Goal: Information Seeking & Learning: Learn about a topic

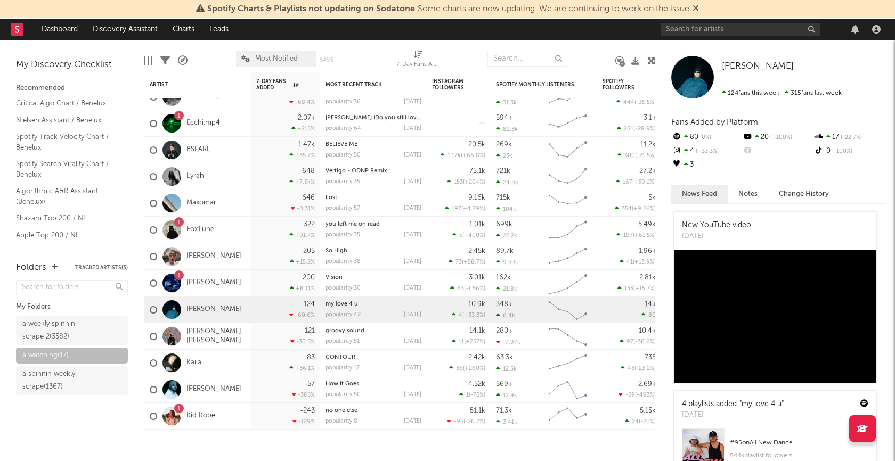
scroll to position [529, 0]
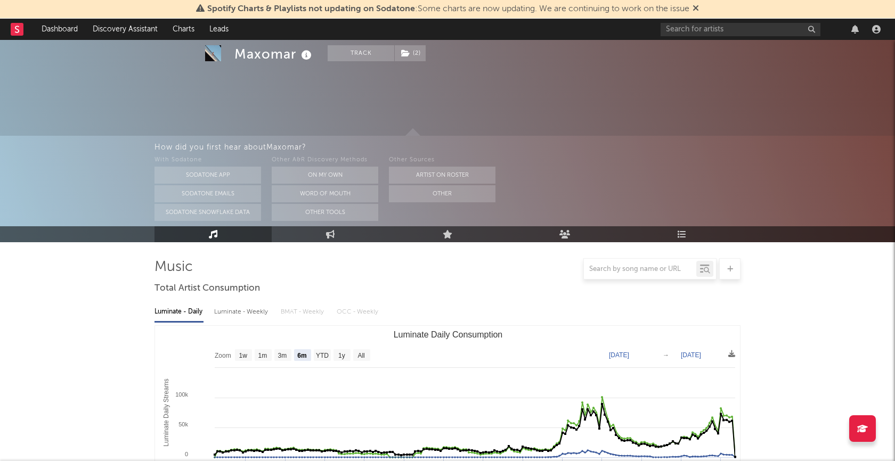
select select "6m"
select select "1w"
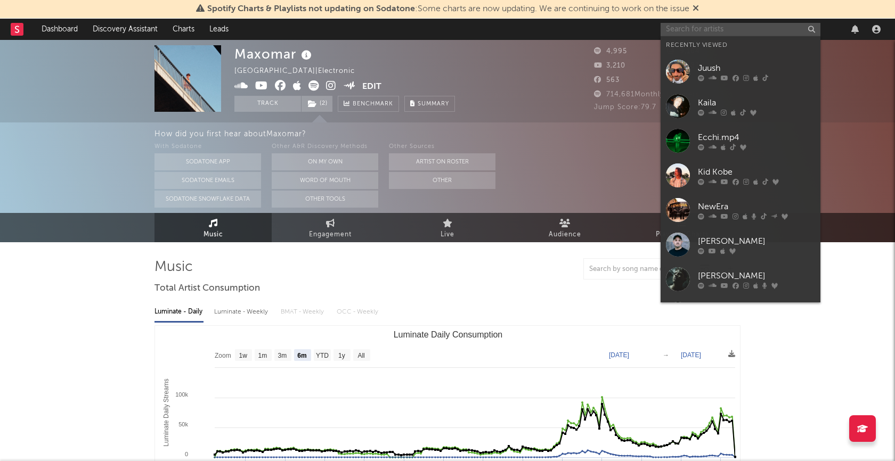
click at [710, 29] on input "text" at bounding box center [741, 29] width 160 height 13
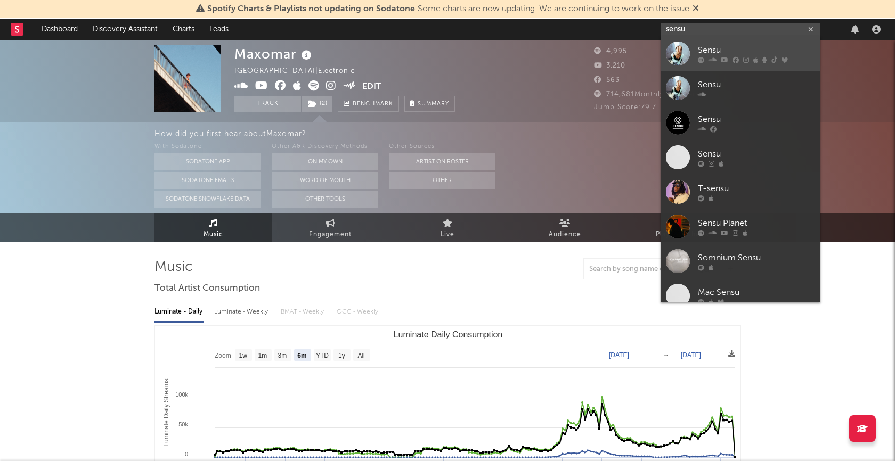
type input "sensu"
click at [705, 47] on div "Sensu" at bounding box center [756, 50] width 117 height 13
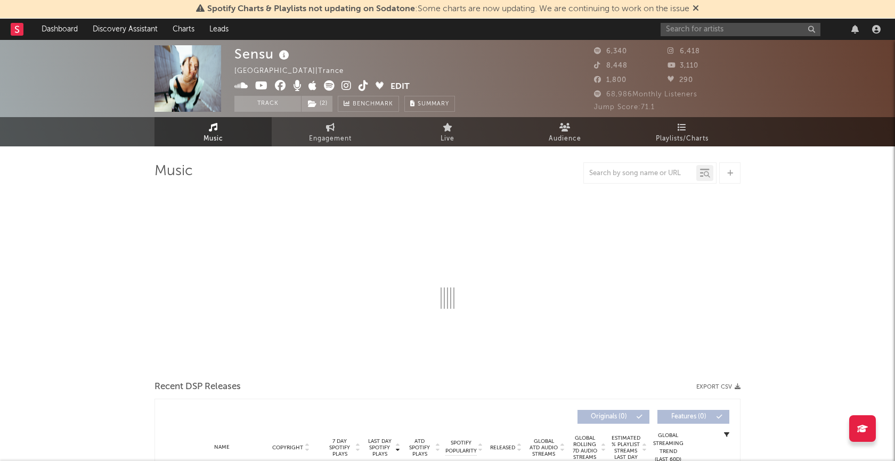
select select "6m"
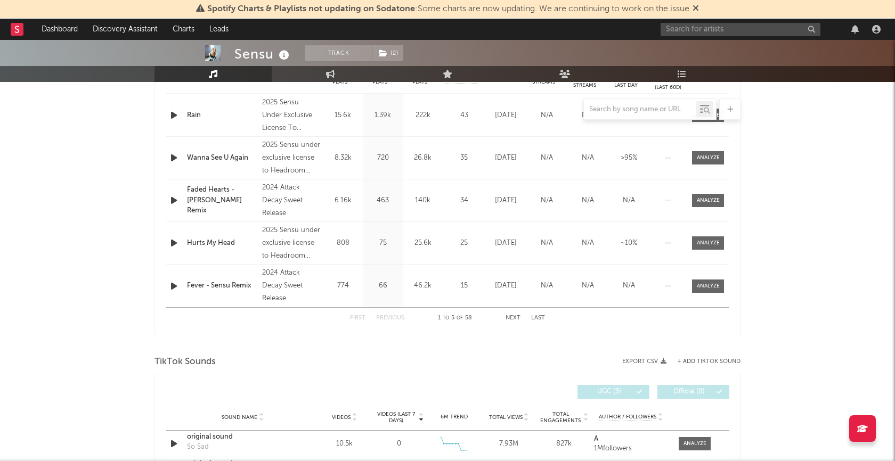
scroll to position [382, 0]
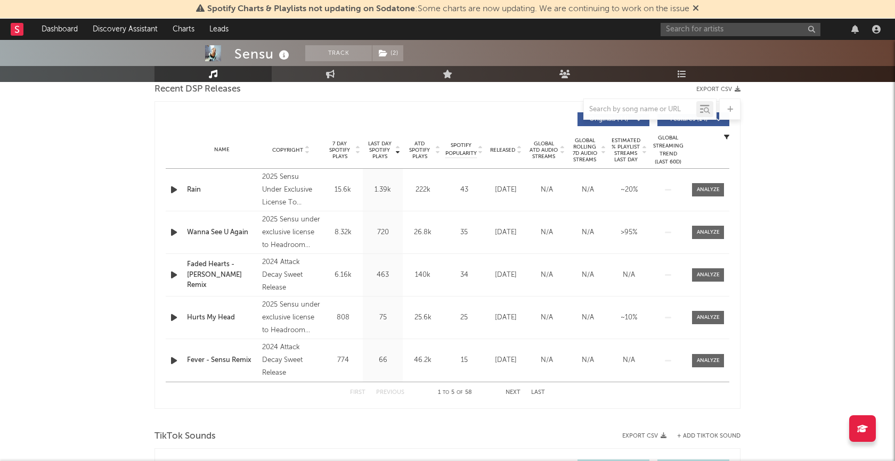
click at [509, 390] on button "Next" at bounding box center [513, 393] width 15 height 6
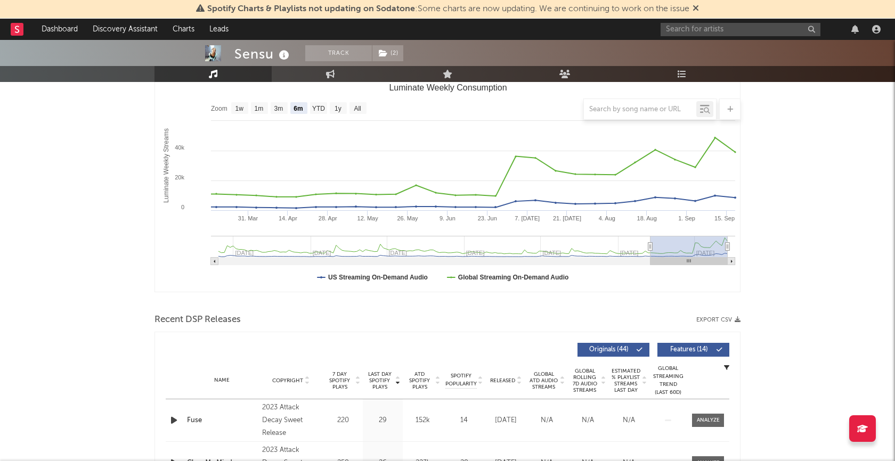
scroll to position [0, 0]
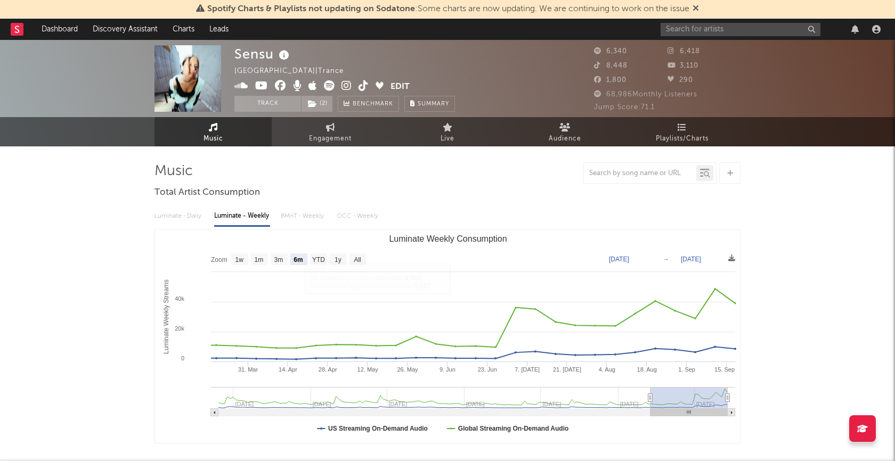
click at [348, 83] on icon at bounding box center [346, 85] width 10 height 11
